Goal: Transaction & Acquisition: Purchase product/service

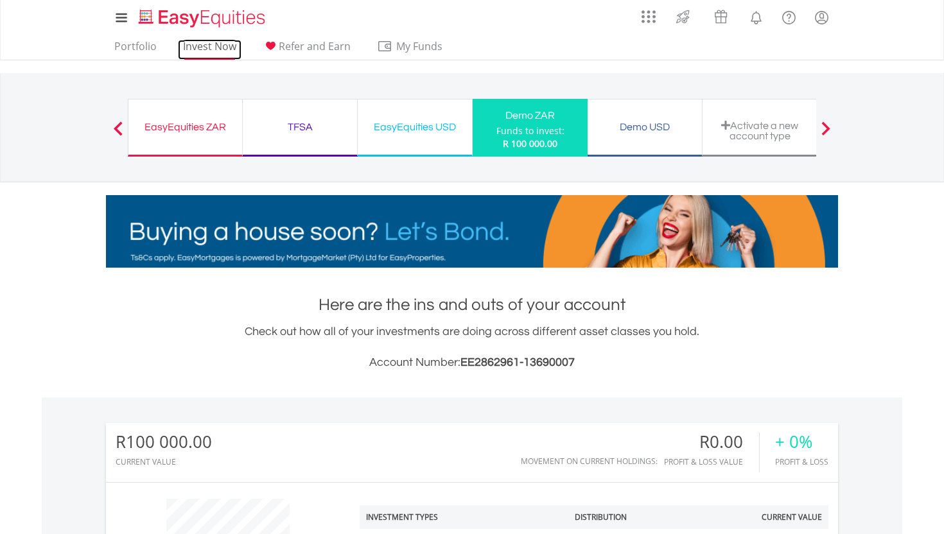
click at [200, 46] on link "Invest Now" at bounding box center [210, 50] width 64 height 20
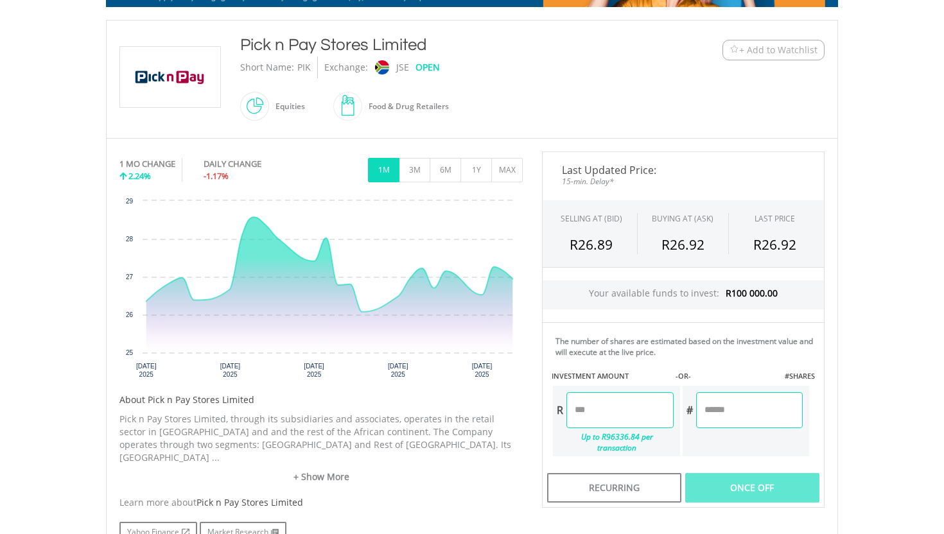
scroll to position [265, 0]
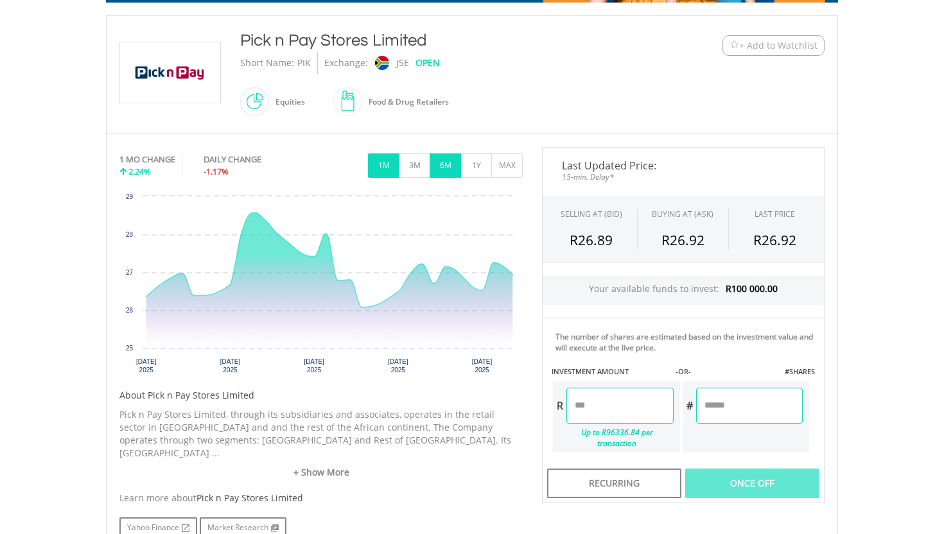
click at [442, 164] on button "6M" at bounding box center [444, 165] width 31 height 24
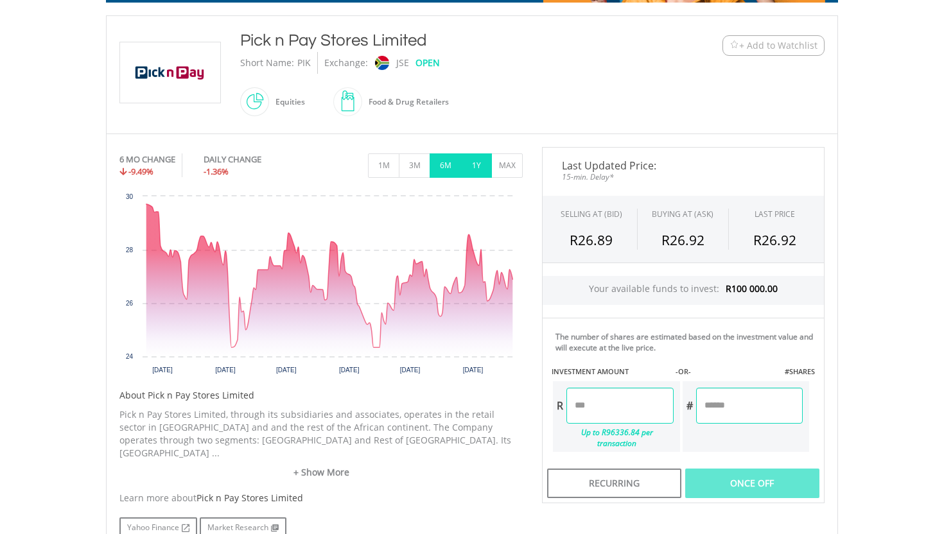
click at [475, 166] on button "1Y" at bounding box center [475, 165] width 31 height 24
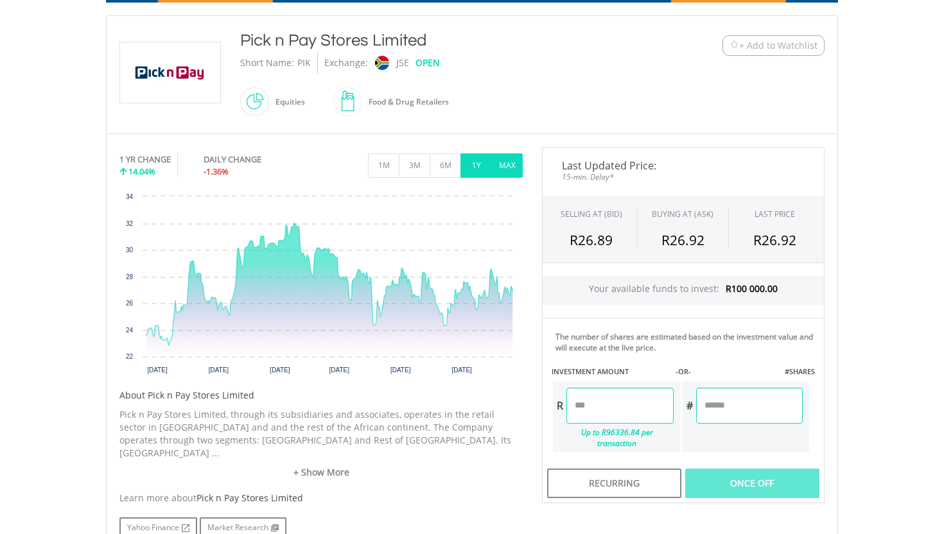
click at [500, 161] on button "MAX" at bounding box center [506, 165] width 31 height 24
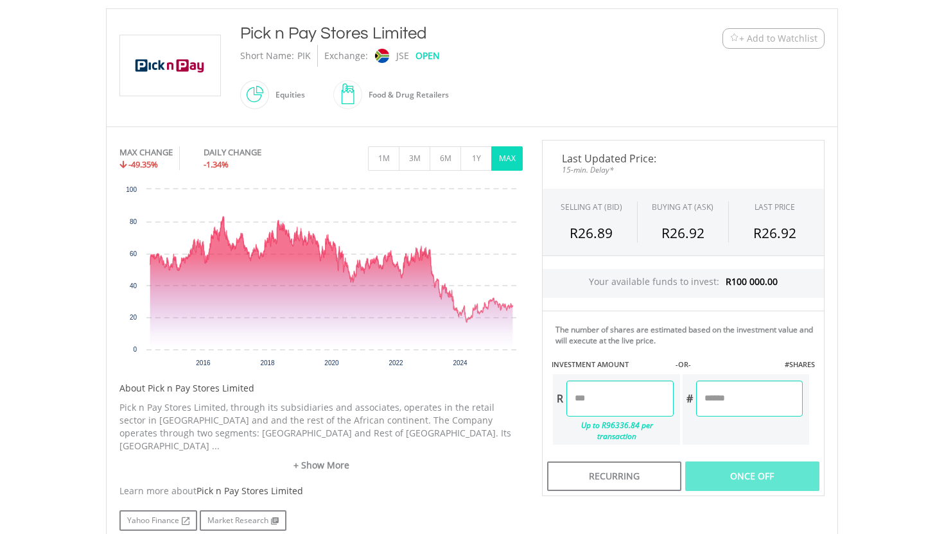
scroll to position [281, 0]
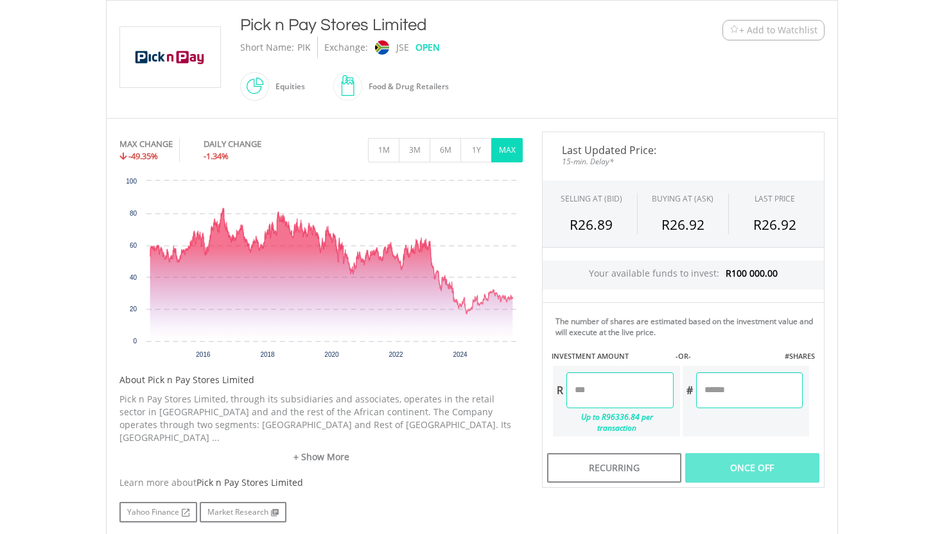
click at [639, 390] on input "number" at bounding box center [619, 390] width 107 height 36
click at [499, 321] on icon "Interactive chart" at bounding box center [331, 274] width 363 height 133
click at [589, 391] on input "**" at bounding box center [619, 390] width 107 height 36
click at [584, 392] on input "**" at bounding box center [619, 390] width 107 height 36
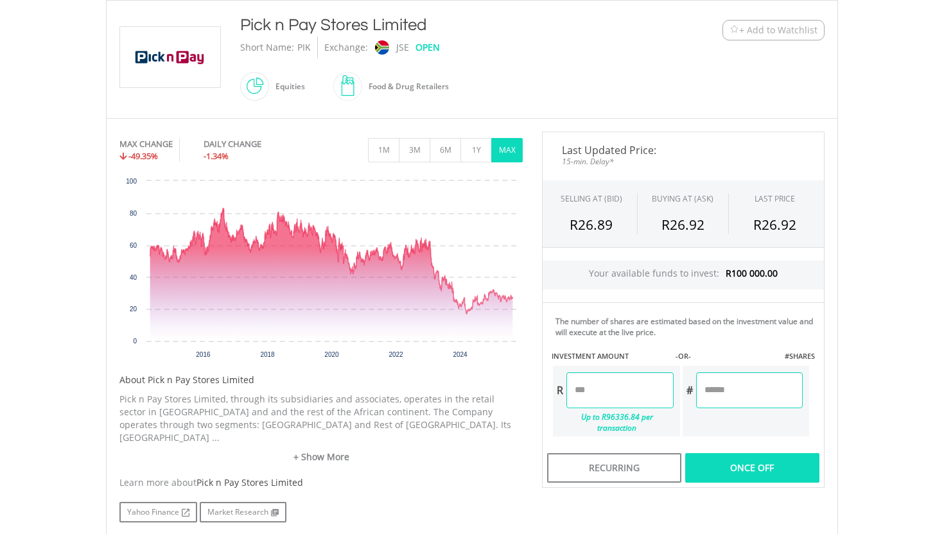
type input "*"
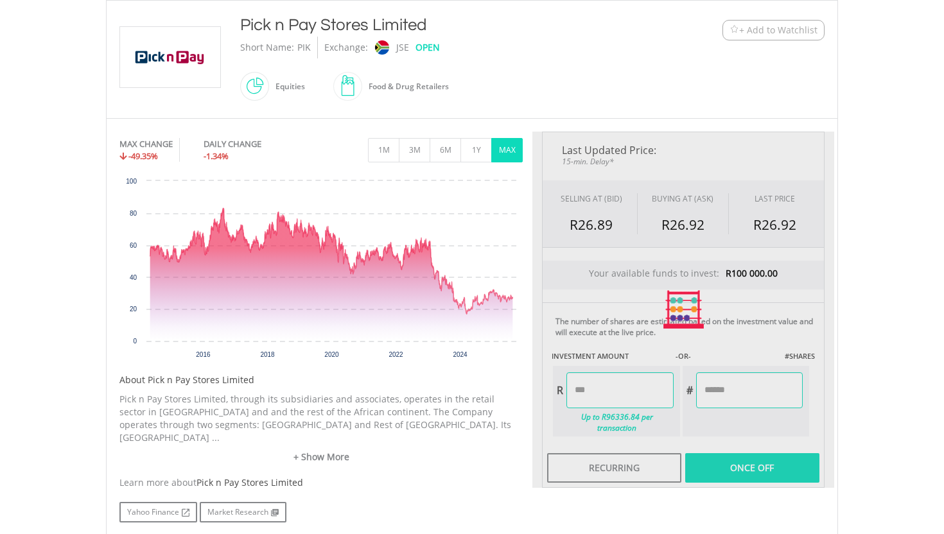
click at [879, 419] on body "My Investments Invest Now New Listings Sell My Recurring Investments Pending Or…" at bounding box center [472, 251] width 944 height 1064
type input "******"
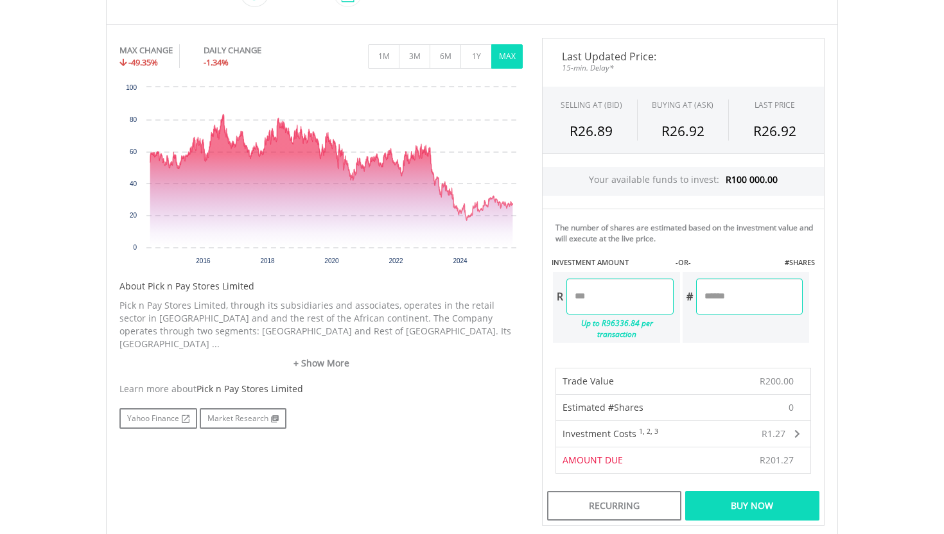
scroll to position [393, 0]
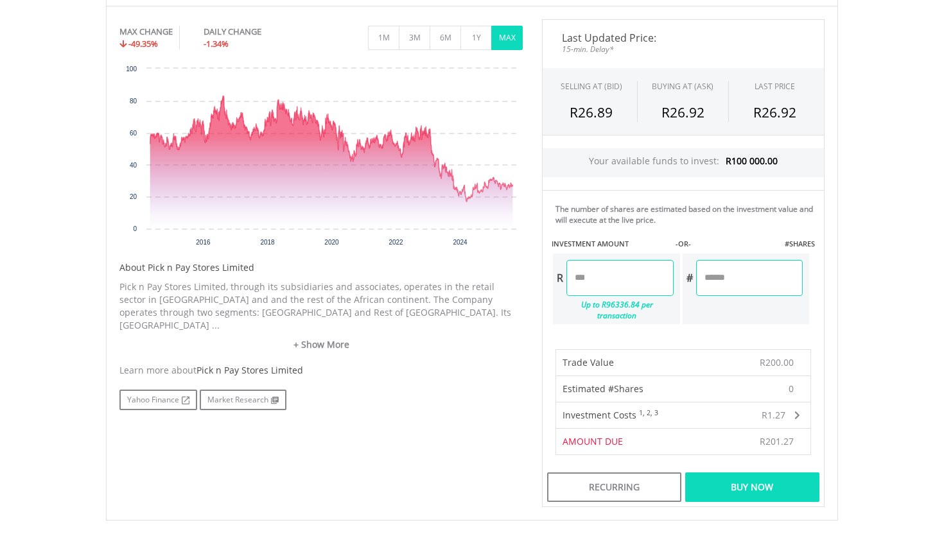
click at [721, 479] on div "Buy Now" at bounding box center [752, 487] width 134 height 30
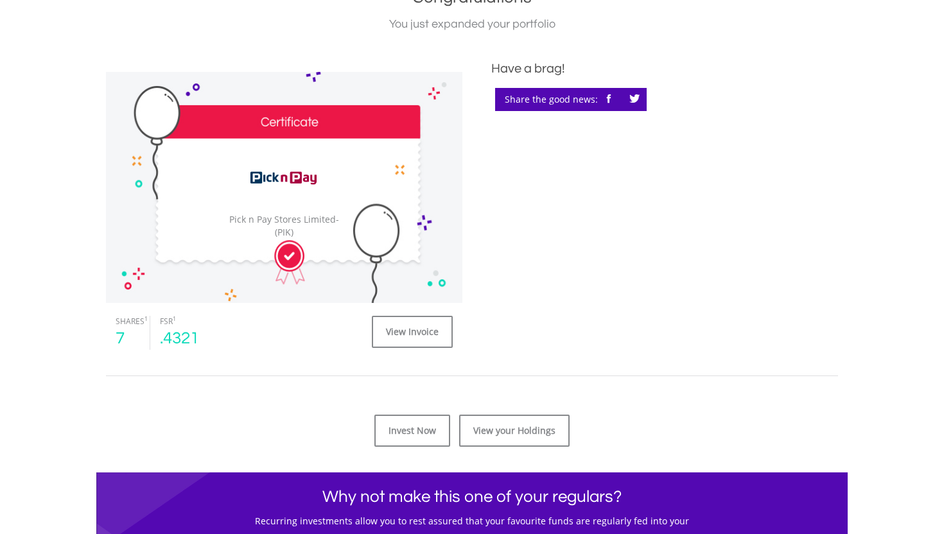
scroll to position [321, 0]
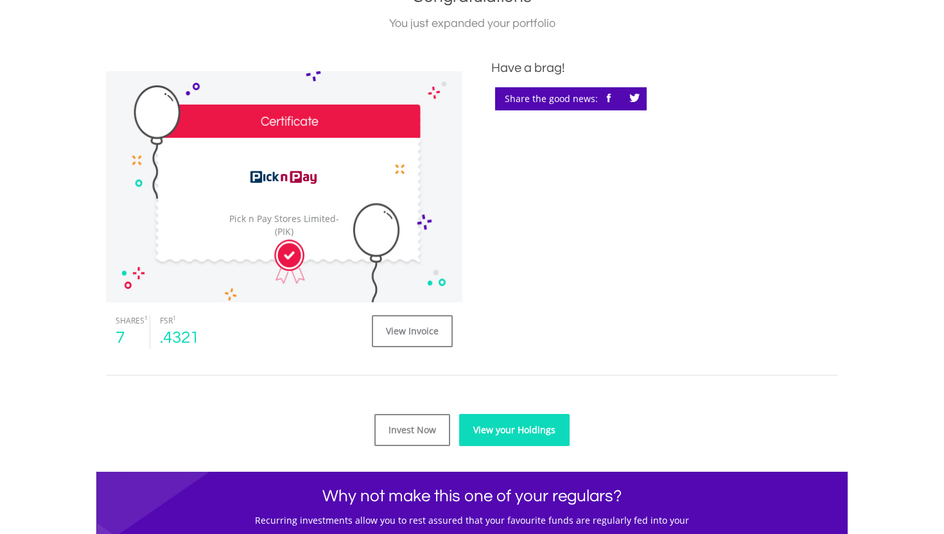
click at [521, 439] on link "View your Holdings" at bounding box center [514, 430] width 110 height 32
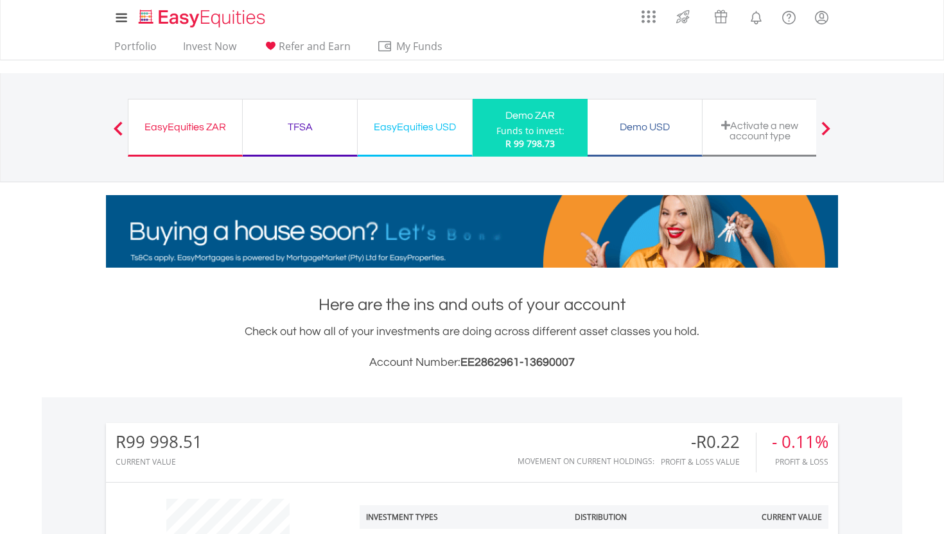
scroll to position [123, 244]
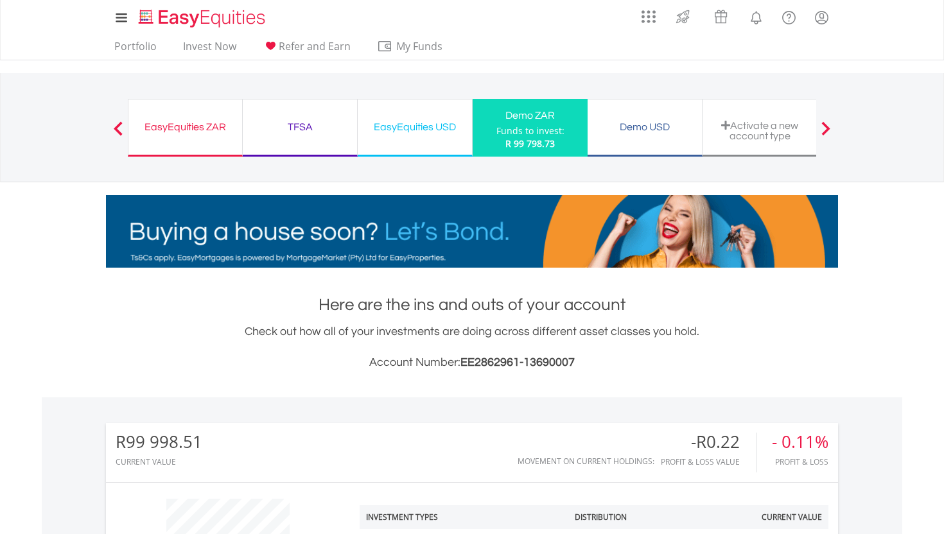
click at [670, 334] on div "Check out how all of your investments are doing across different asset classes …" at bounding box center [472, 347] width 732 height 49
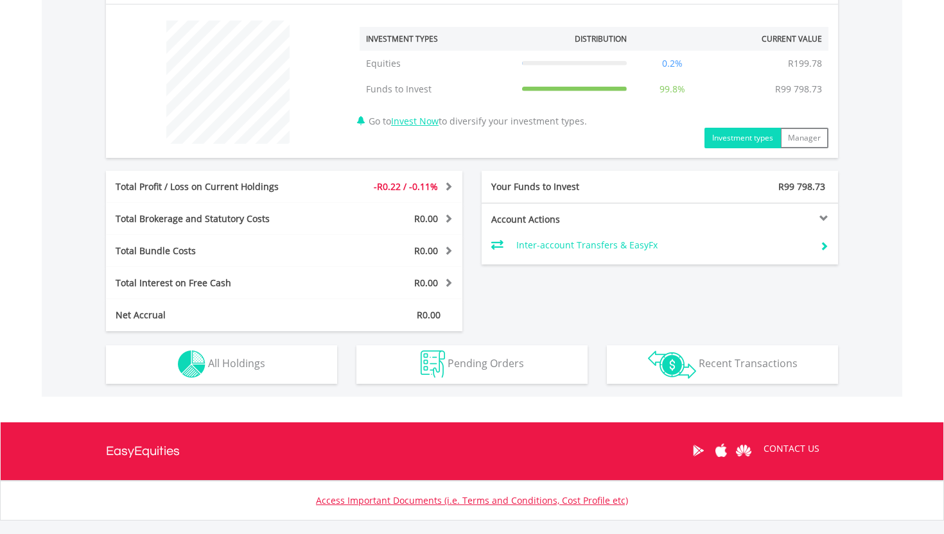
scroll to position [481, 0]
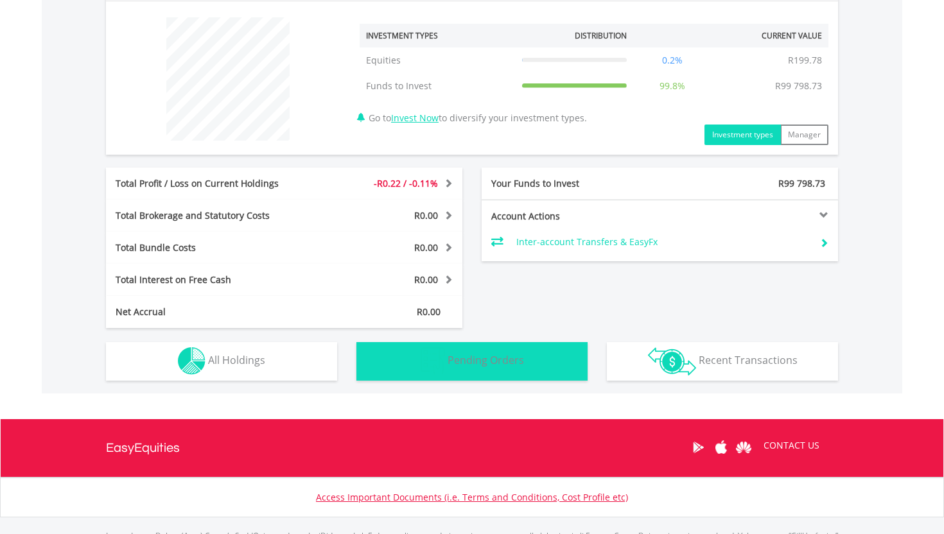
click at [514, 363] on span "Pending Orders" at bounding box center [485, 360] width 76 height 14
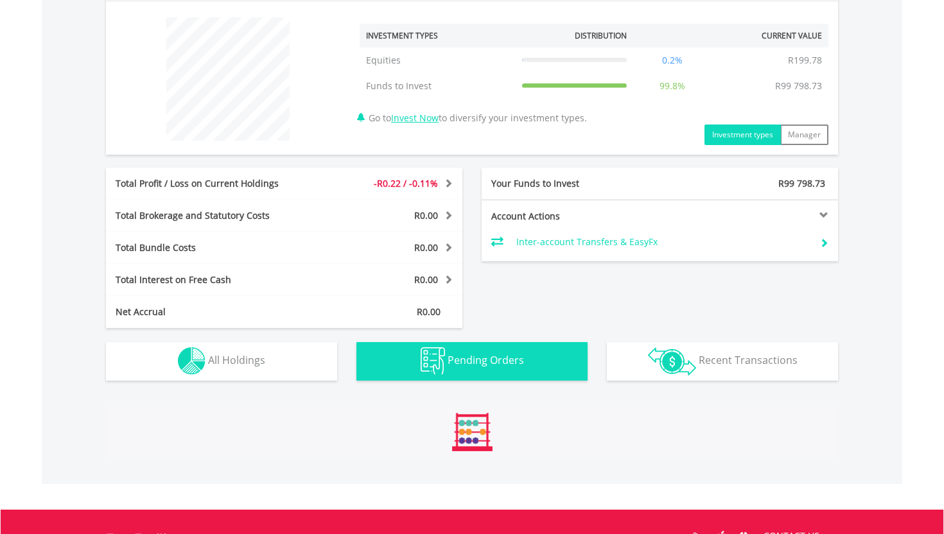
scroll to position [623, 0]
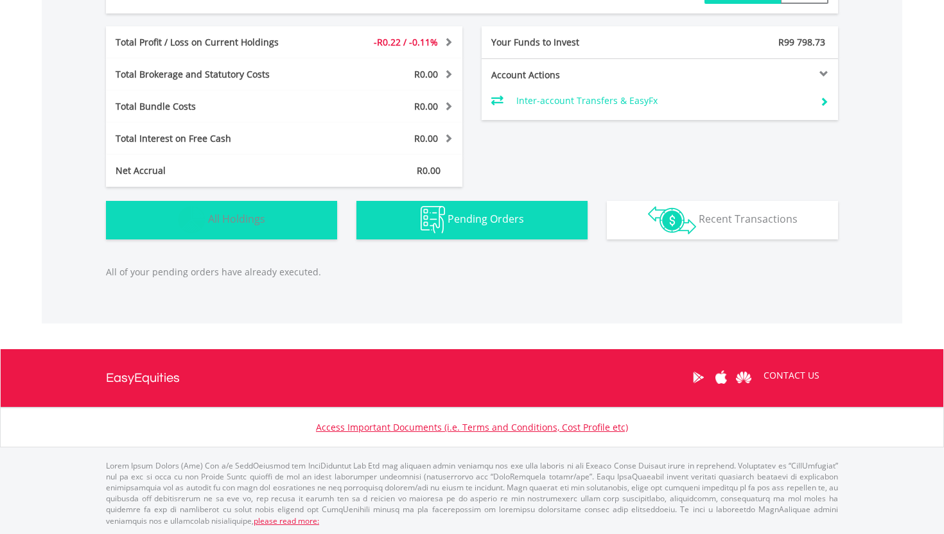
click at [240, 212] on span "All Holdings" at bounding box center [236, 219] width 57 height 14
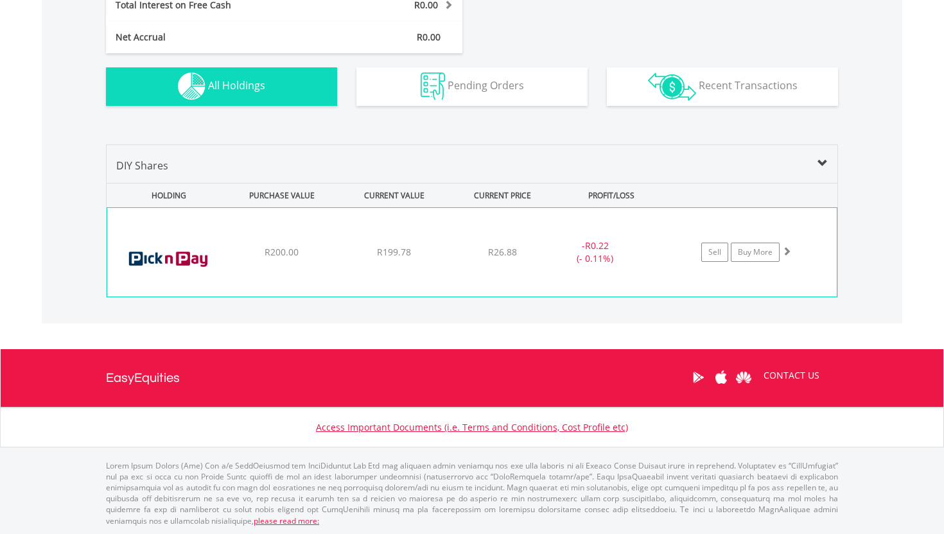
scroll to position [756, 0]
click at [709, 257] on link "Sell" at bounding box center [714, 252] width 27 height 19
